Goal: Find specific page/section: Find specific page/section

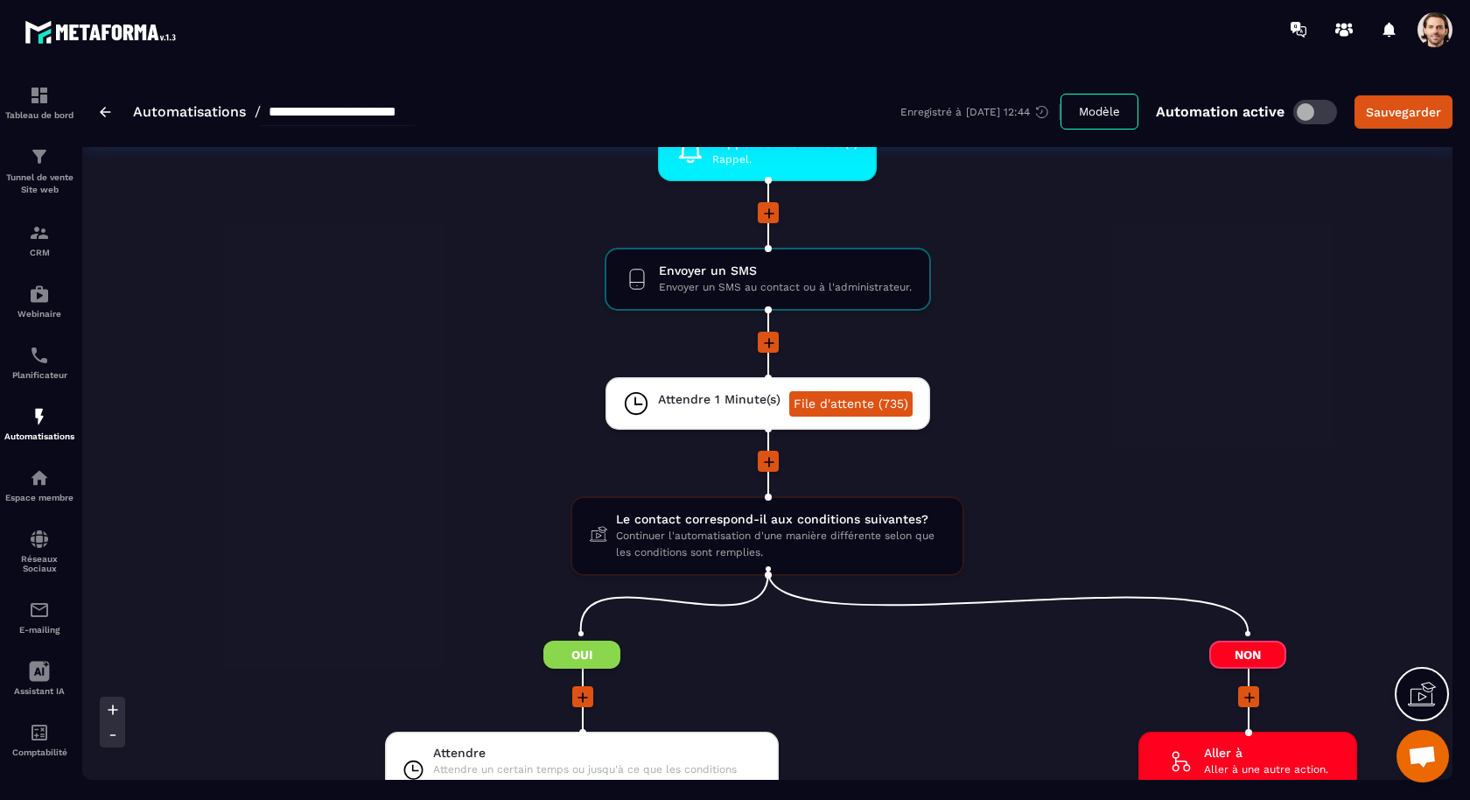
scroll to position [2262, 0]
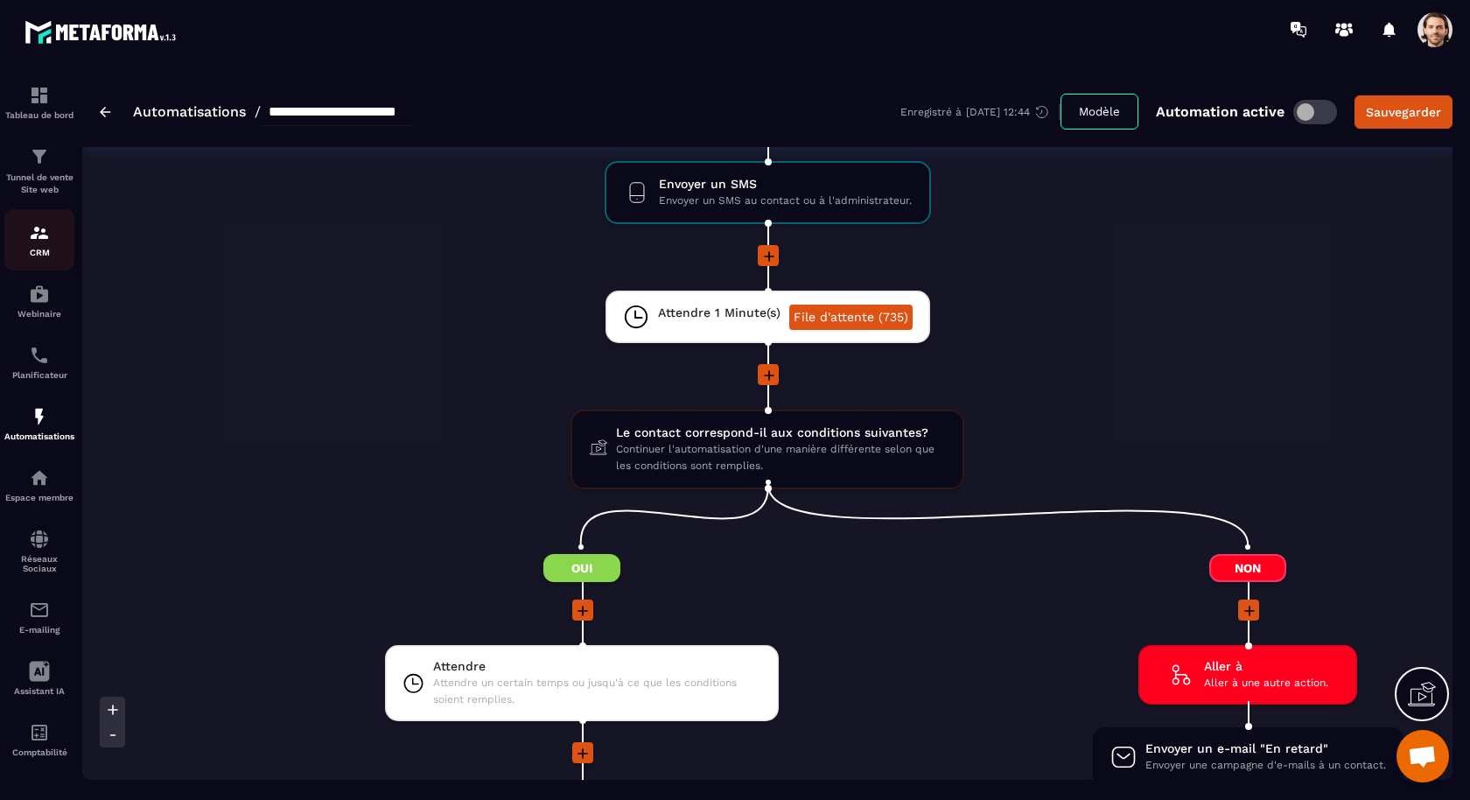
click at [57, 236] on div "CRM" at bounding box center [39, 239] width 70 height 35
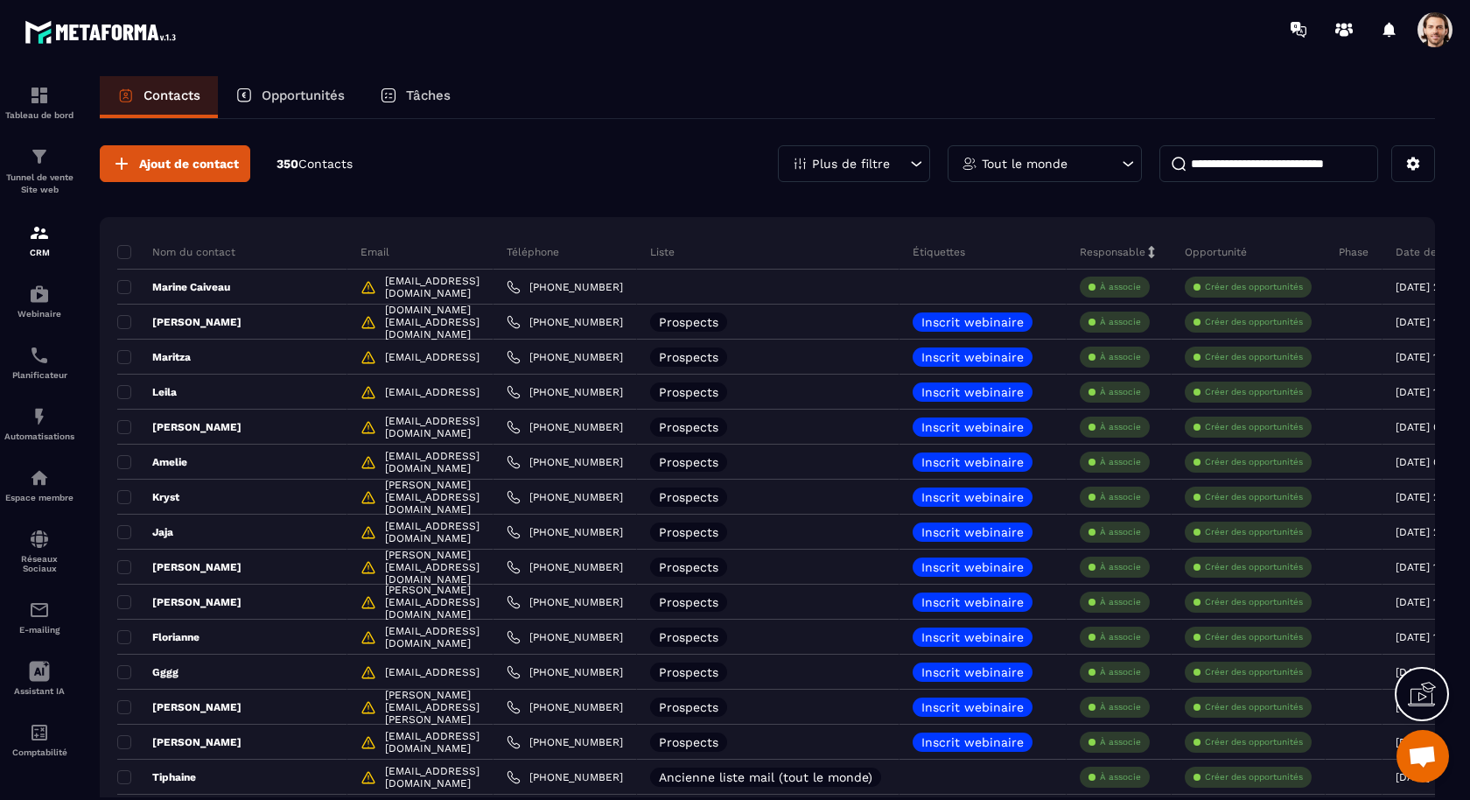
click at [891, 152] on div "Plus de filtre" at bounding box center [854, 163] width 152 height 37
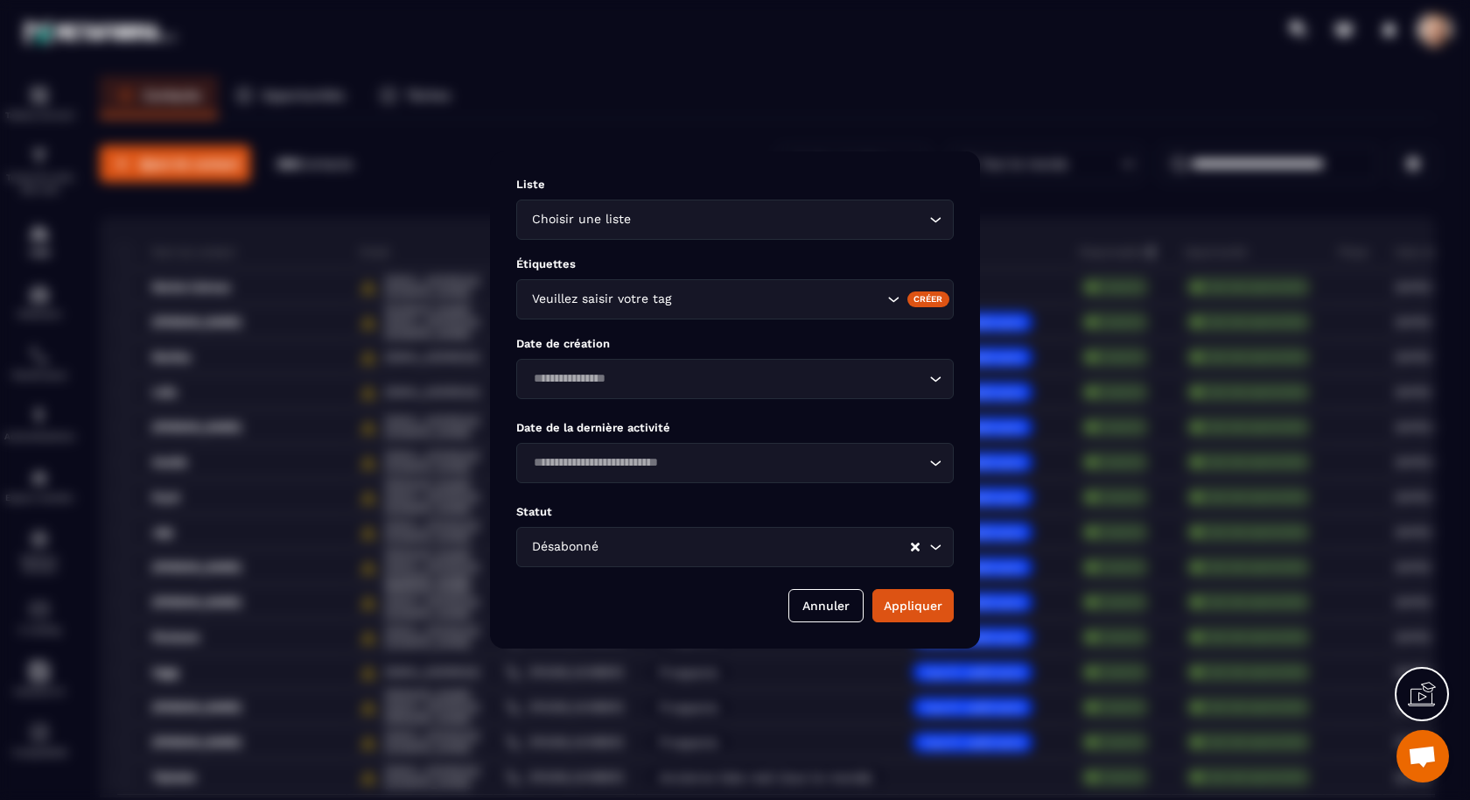
click at [826, 550] on input "Search for option" at bounding box center [755, 546] width 307 height 19
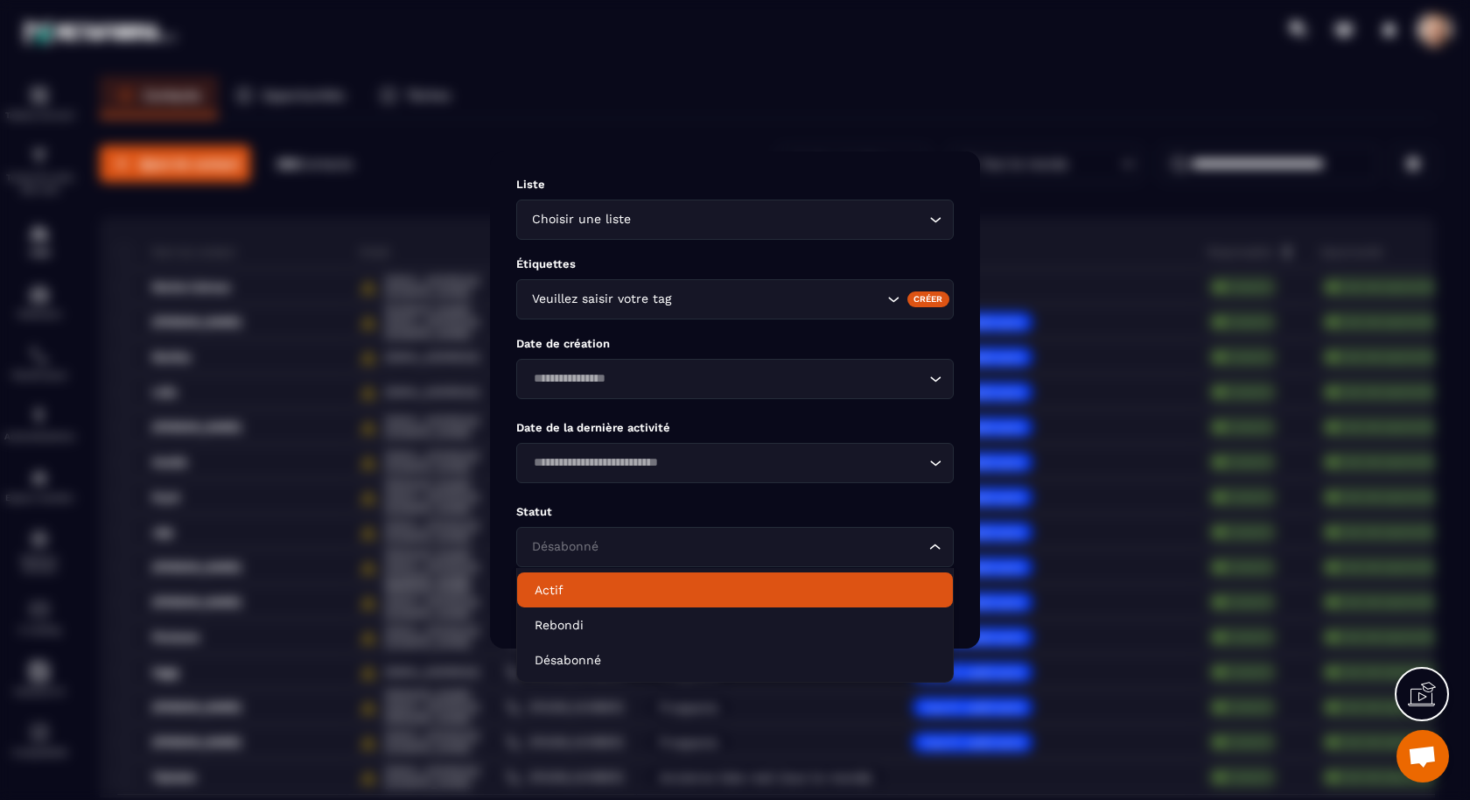
click at [772, 585] on p "Actif" at bounding box center [735, 590] width 401 height 18
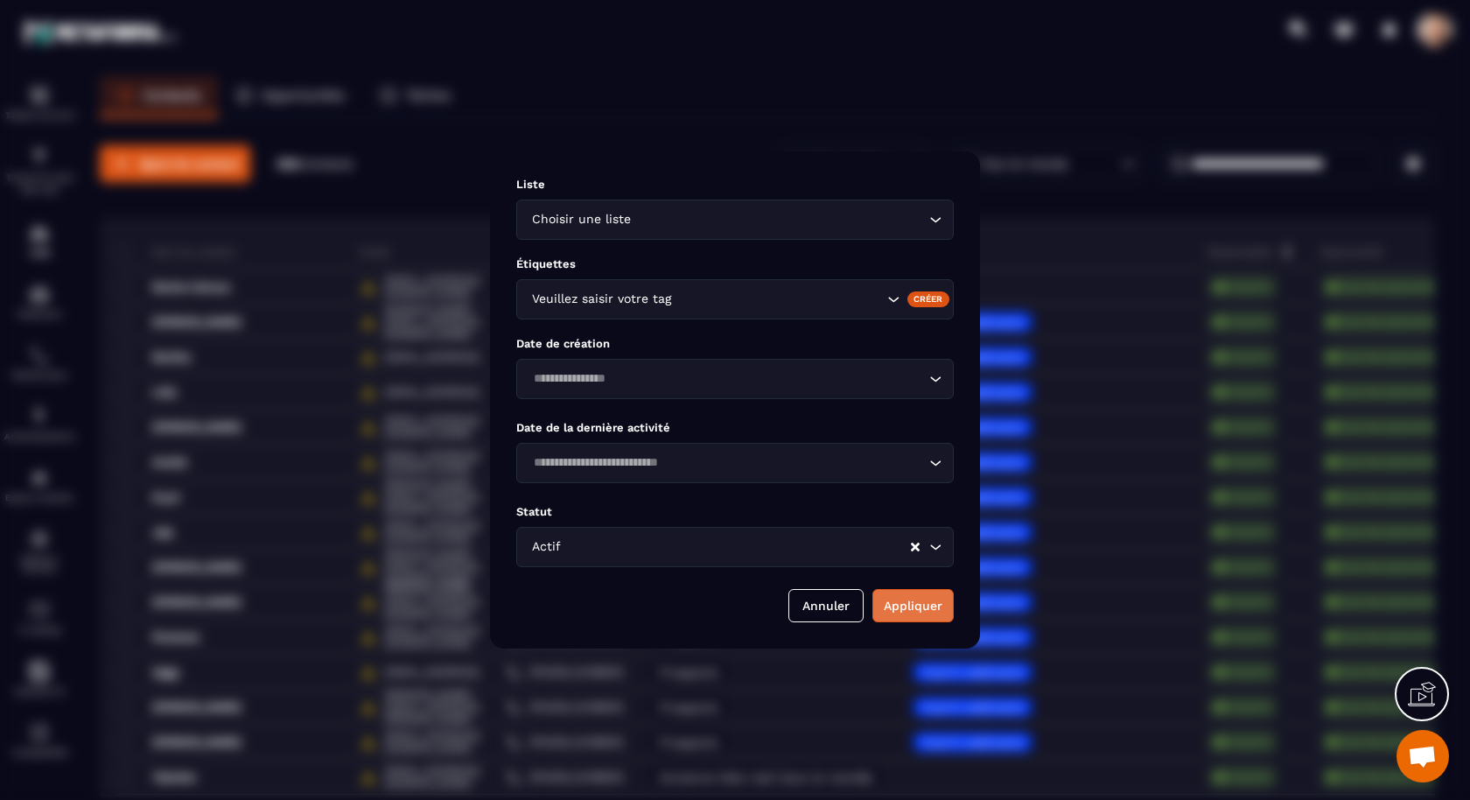
click at [904, 609] on button "Appliquer" at bounding box center [912, 605] width 81 height 33
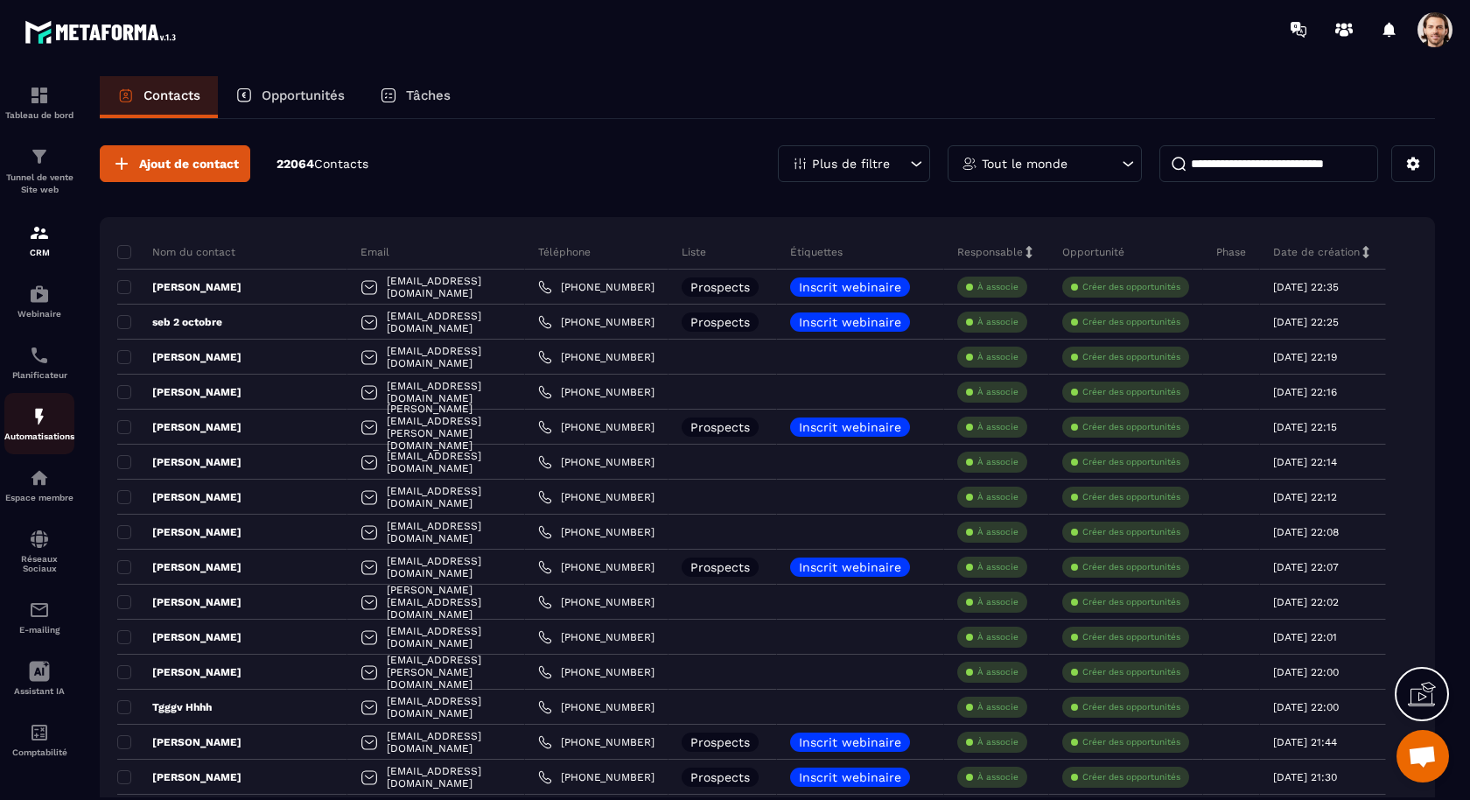
click at [39, 437] on p "Automatisations" at bounding box center [39, 436] width 70 height 10
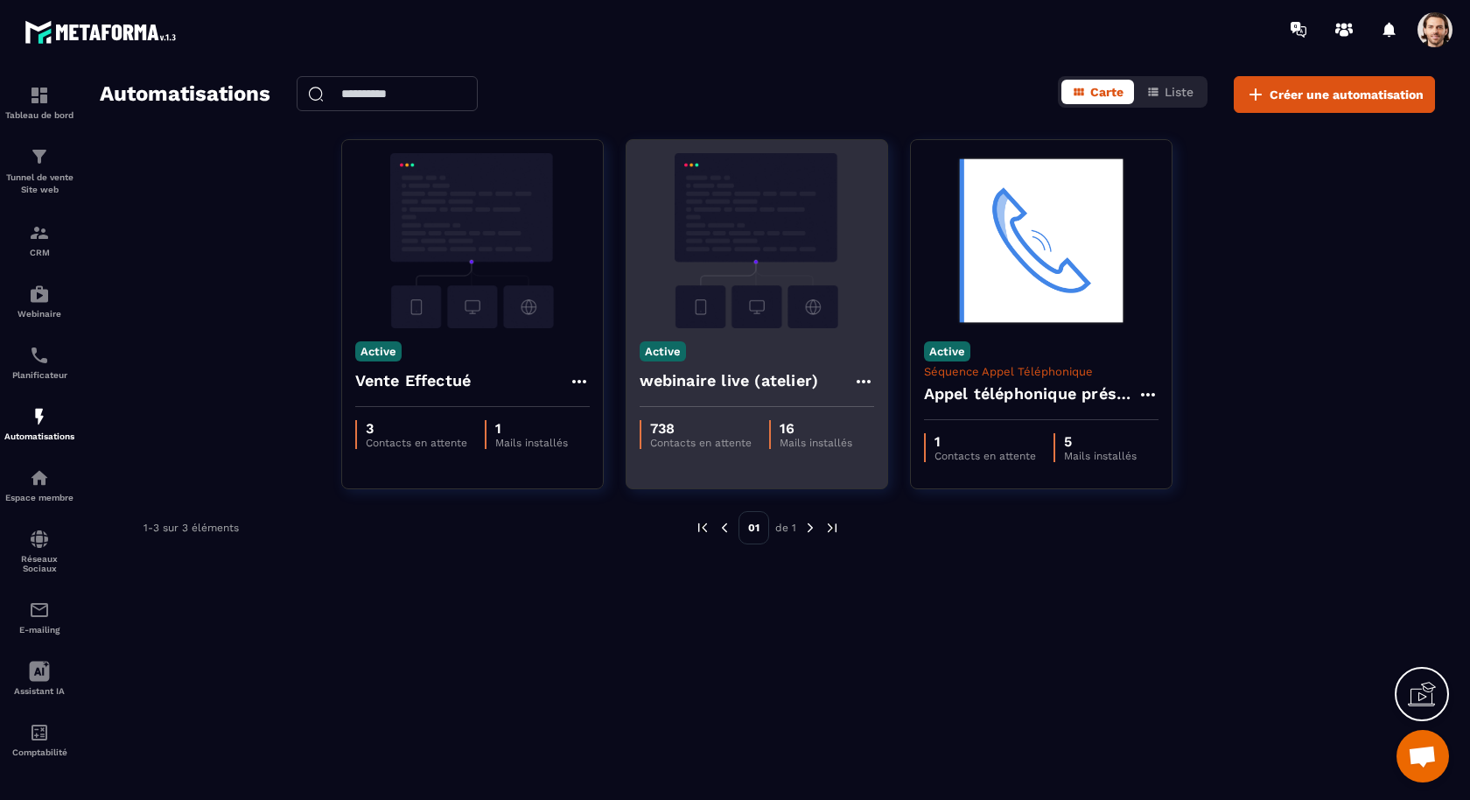
click at [675, 380] on h4 "webinaire live (atelier)" at bounding box center [729, 380] width 179 height 25
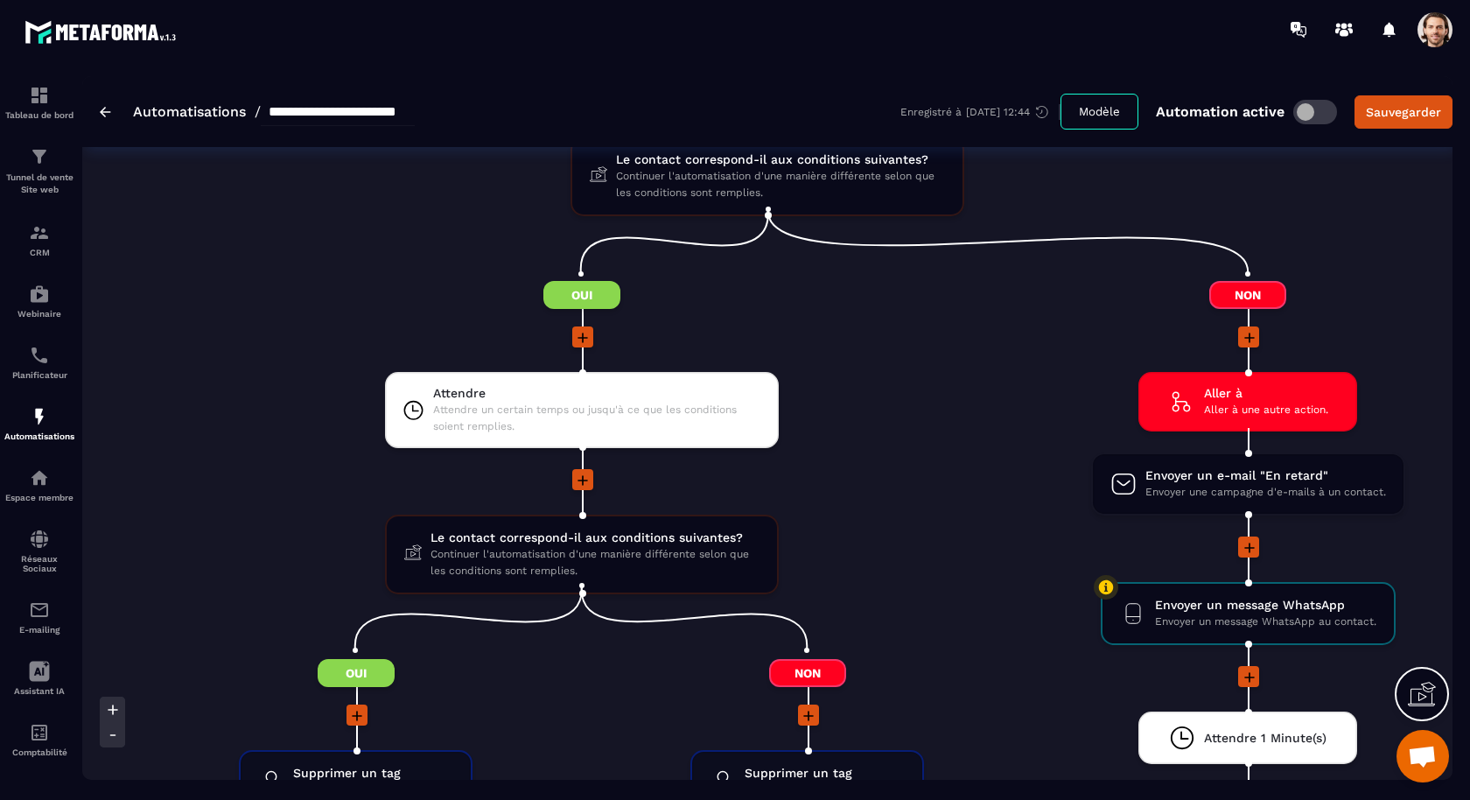
scroll to position [2573, 0]
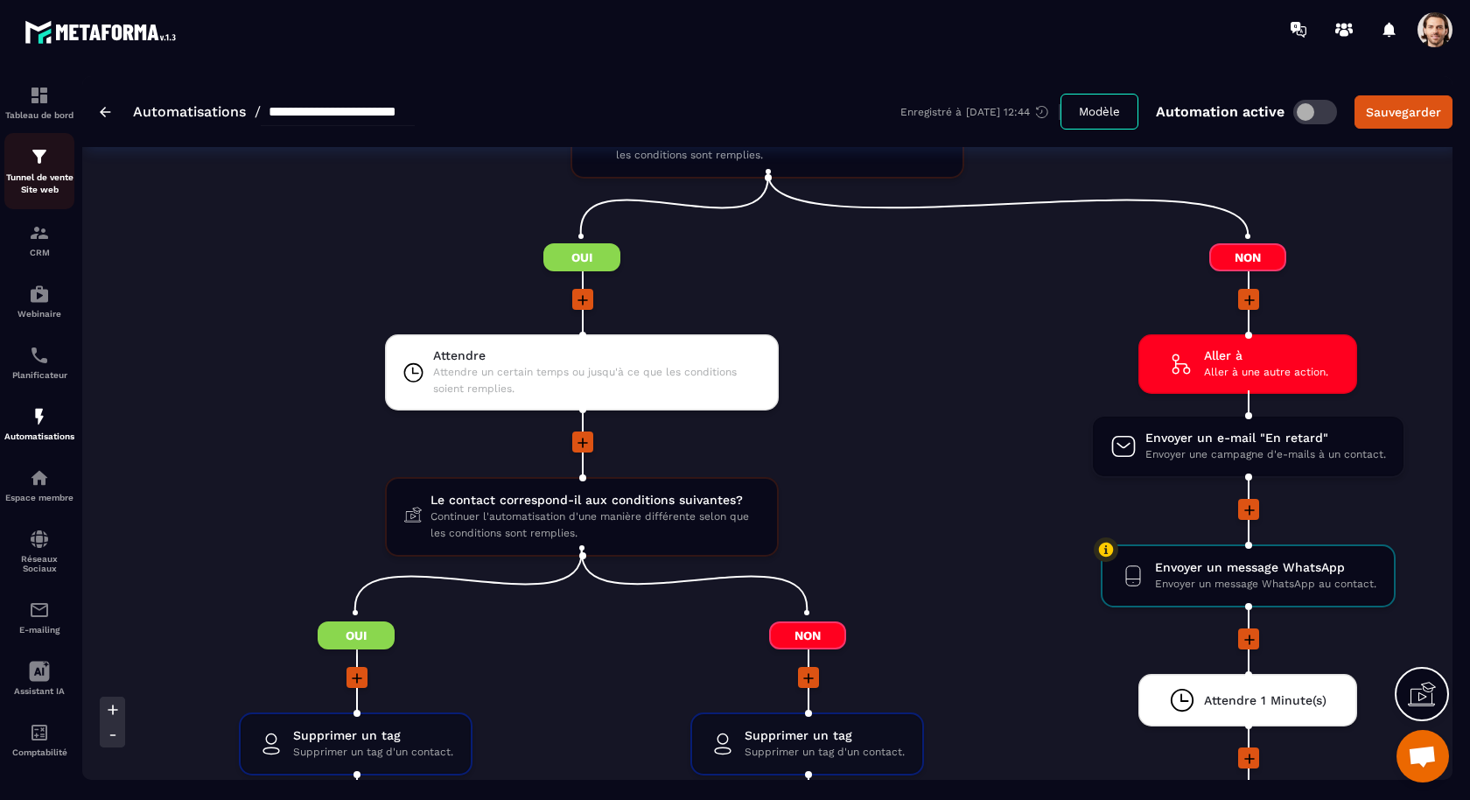
click at [41, 198] on link "Tunnel de vente Site web" at bounding box center [39, 171] width 70 height 76
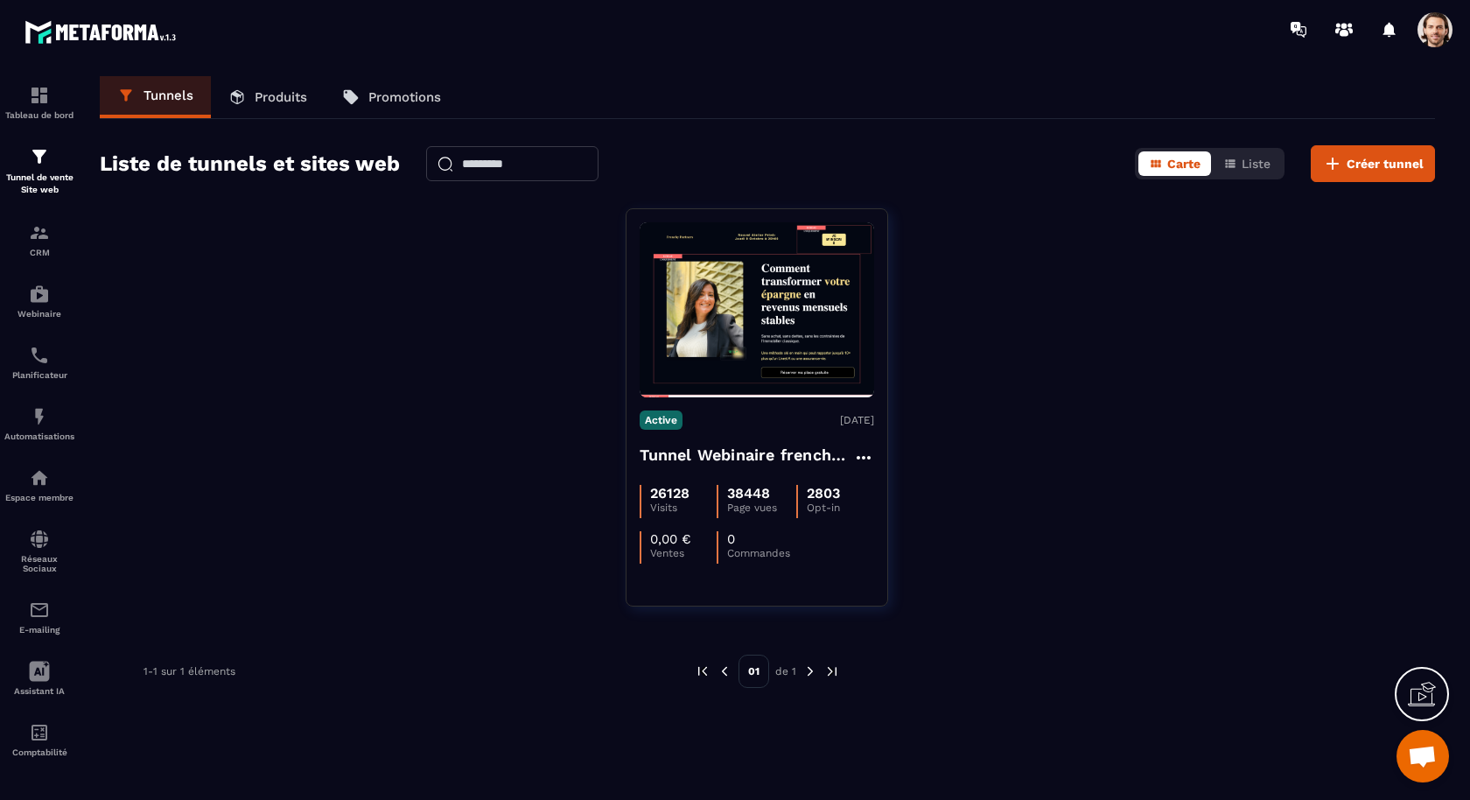
click at [1426, 39] on span at bounding box center [1435, 29] width 35 height 35
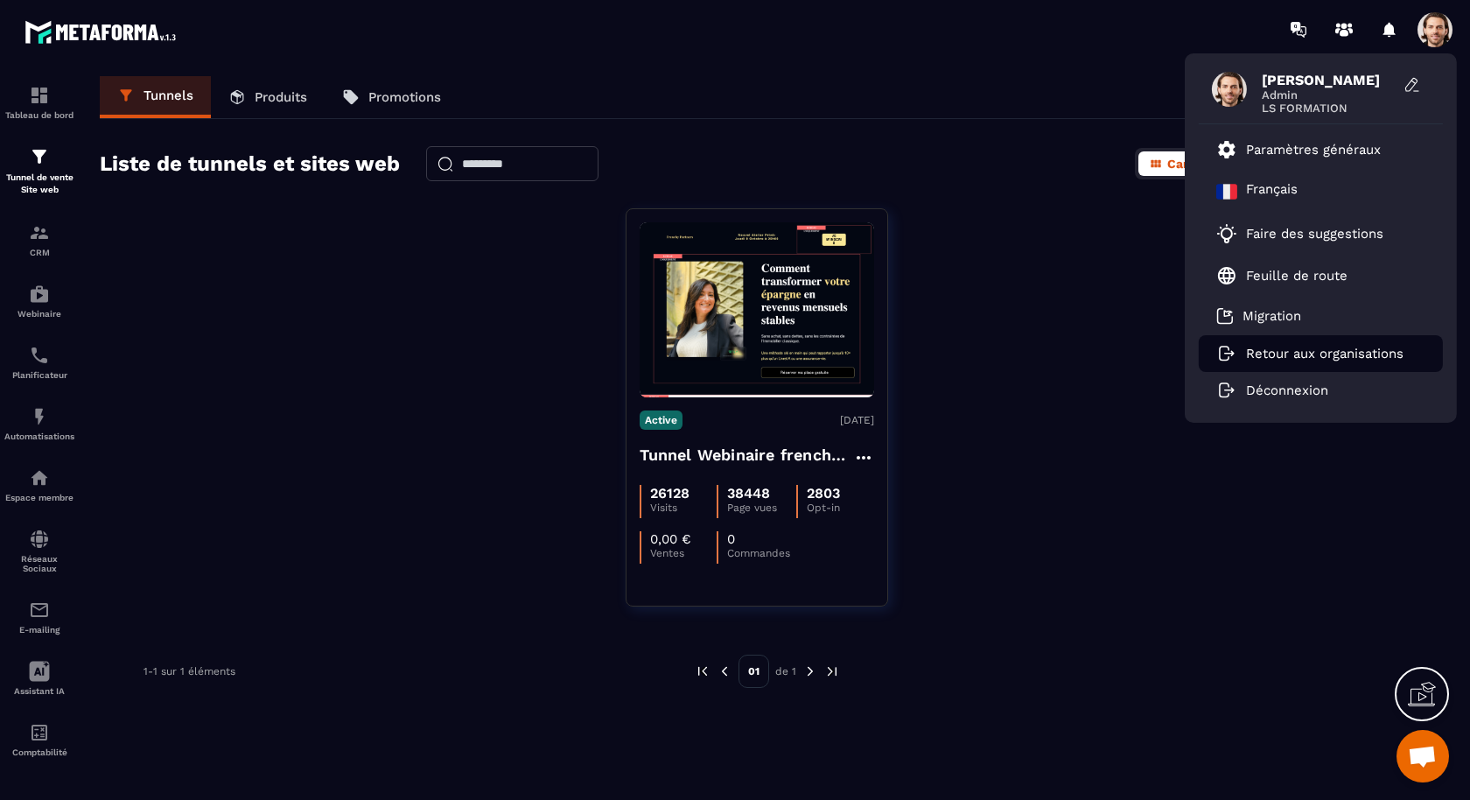
click at [1298, 351] on p "Retour aux organisations" at bounding box center [1325, 354] width 158 height 16
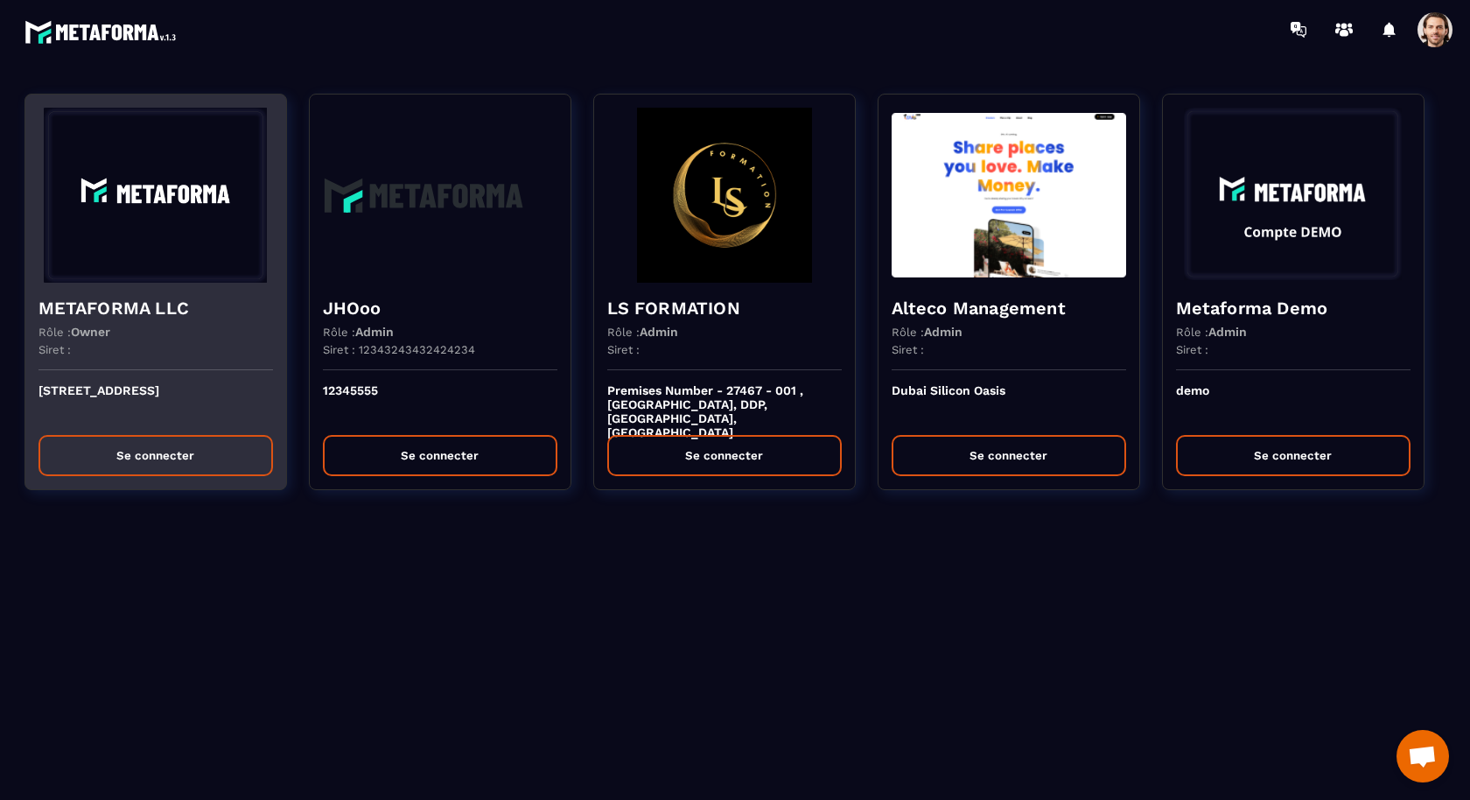
click at [159, 278] on img at bounding box center [156, 195] width 235 height 175
